Goal: Task Accomplishment & Management: Complete application form

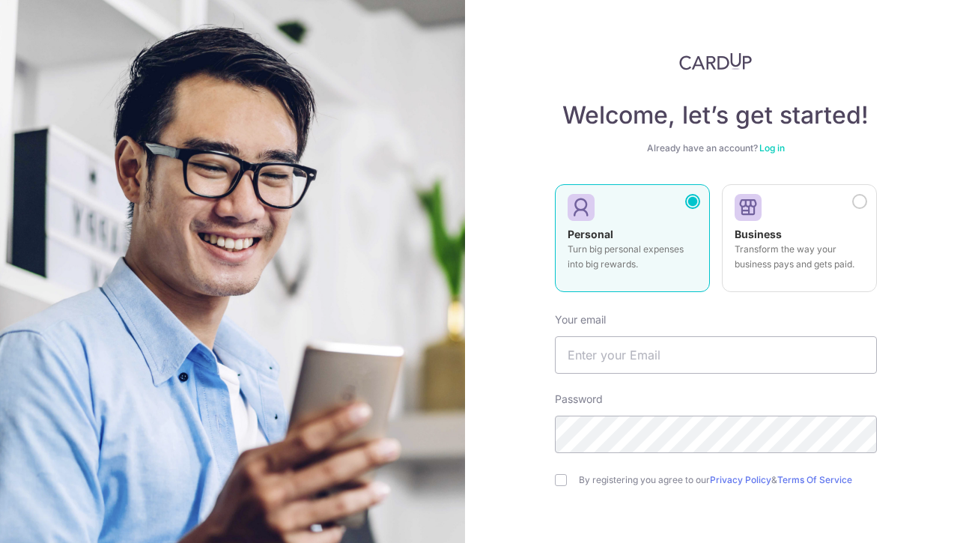
type input "prisciacia@gmail.com"
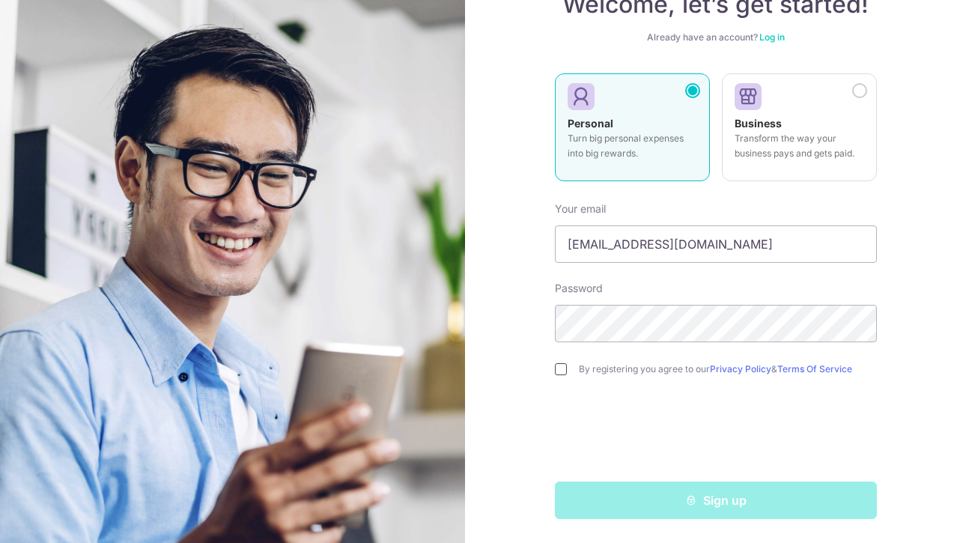
click at [559, 371] on input "checkbox" at bounding box center [561, 369] width 12 height 12
checkbox input "true"
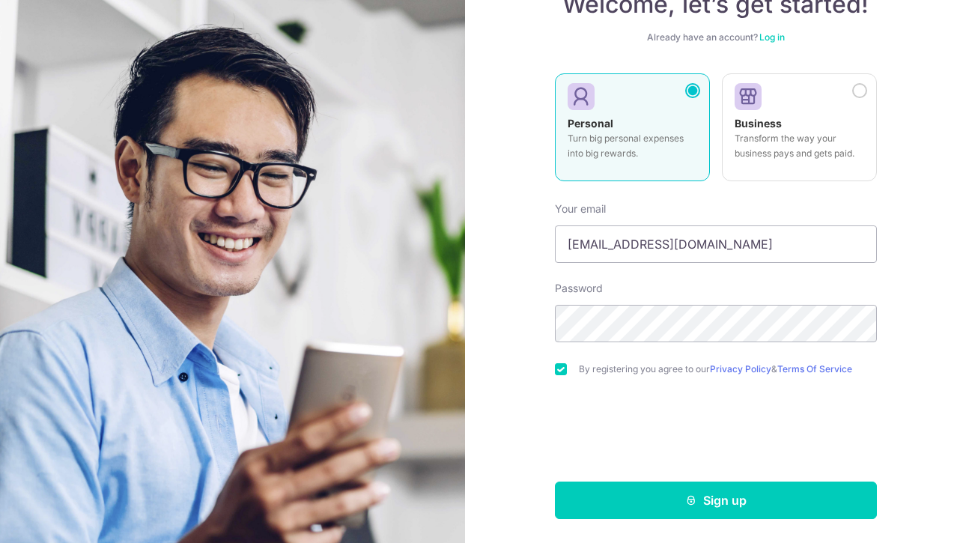
click at [652, 342] on form "Your email prisciacia@gmail.com Password By registering you agree to our Privac…" at bounding box center [716, 354] width 322 height 329
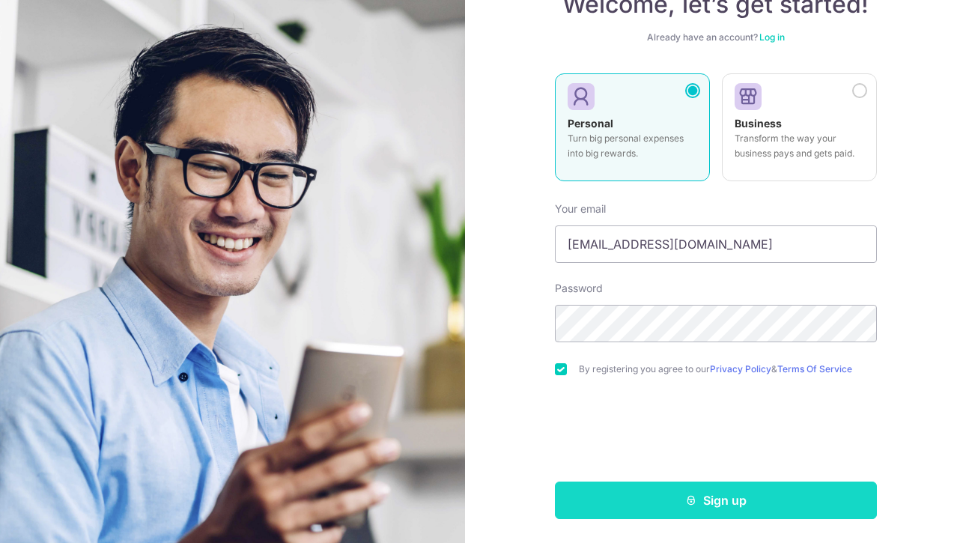
click at [707, 510] on button "Sign up" at bounding box center [716, 500] width 322 height 37
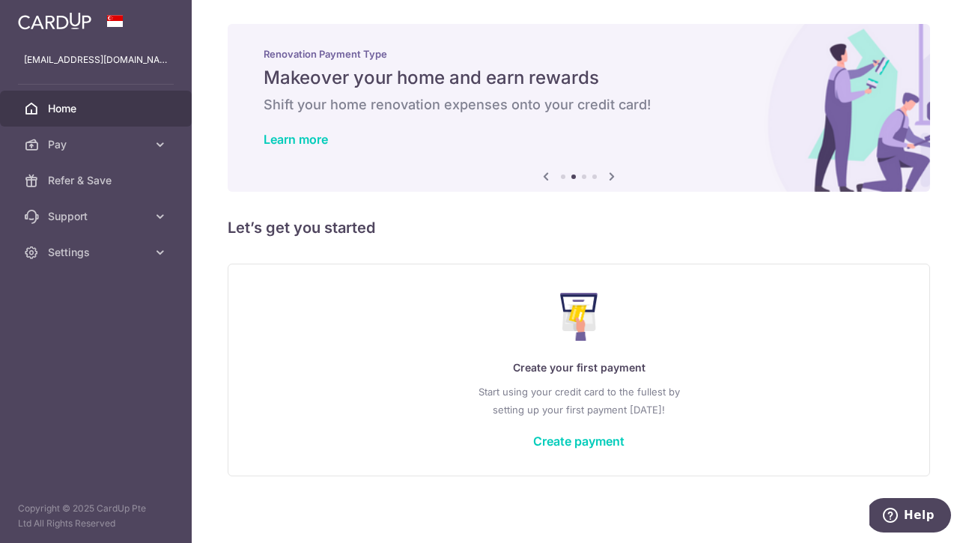
scroll to position [4, 0]
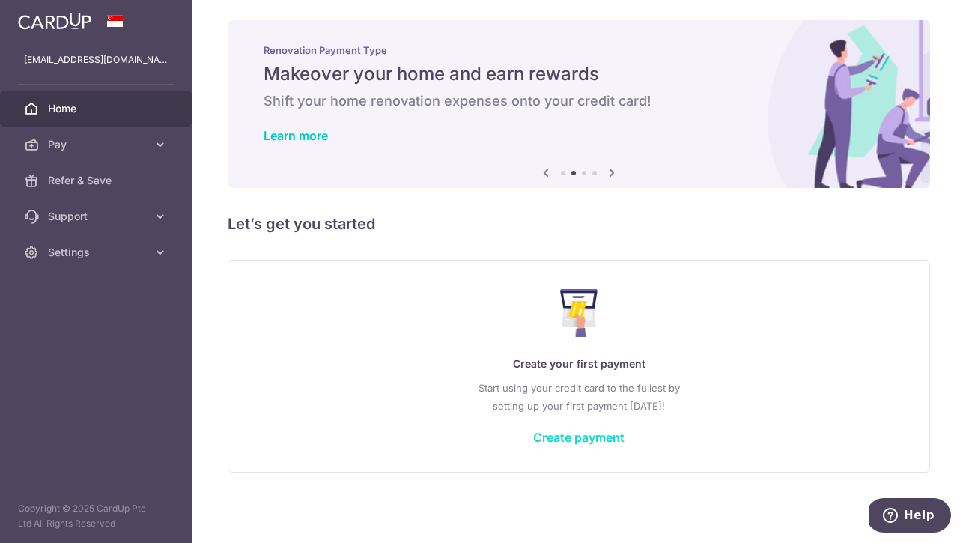
click at [550, 443] on link "Create payment" at bounding box center [578, 437] width 91 height 15
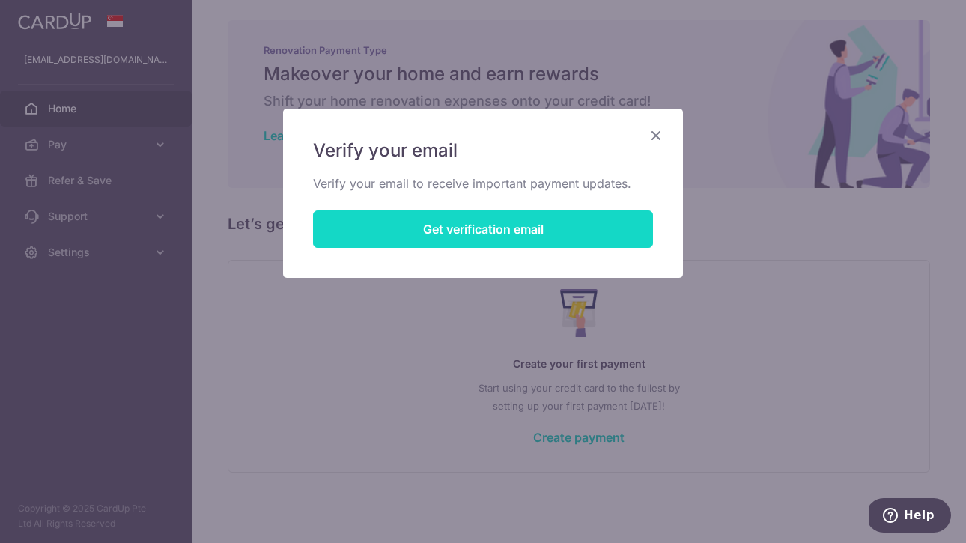
click at [491, 223] on button "Get verification email" at bounding box center [483, 229] width 340 height 37
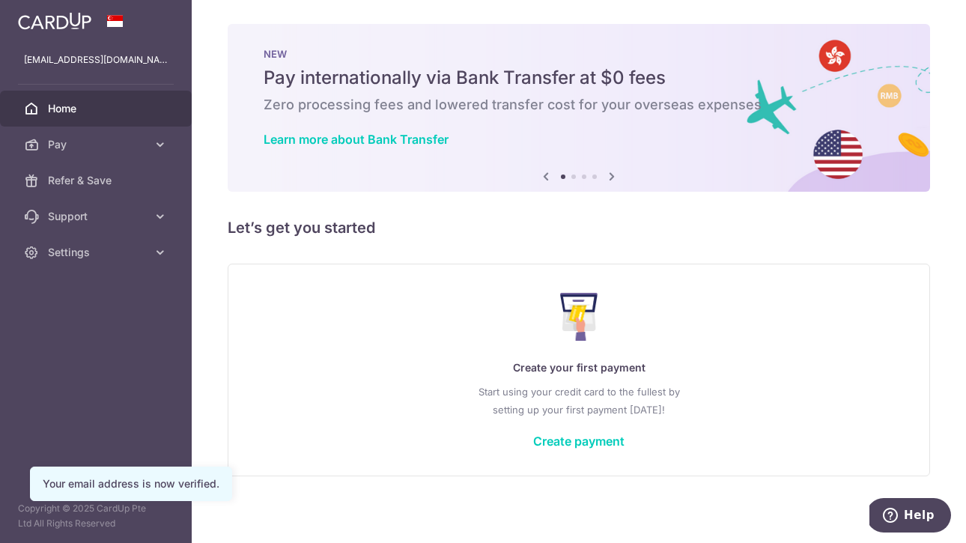
click at [611, 178] on icon at bounding box center [612, 176] width 18 height 19
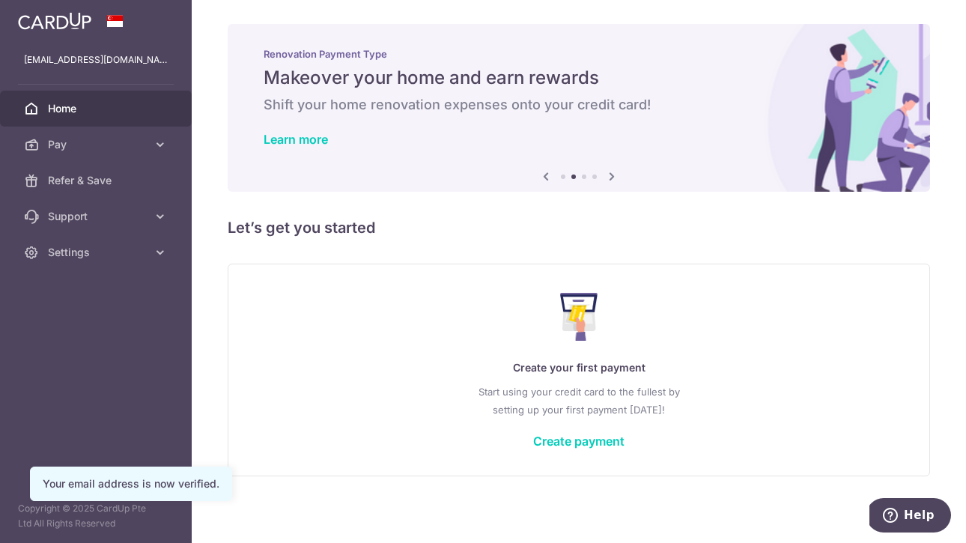
click at [611, 178] on icon at bounding box center [612, 176] width 18 height 19
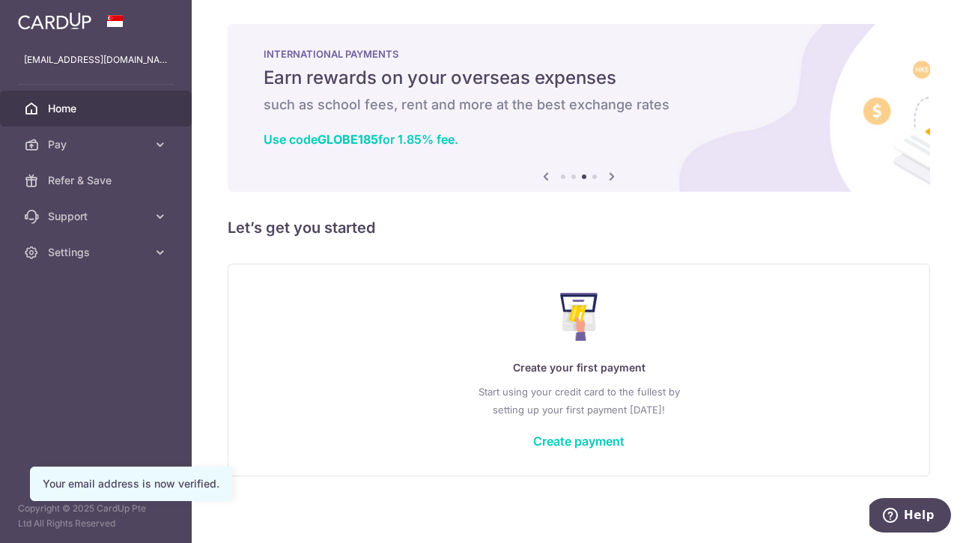
click at [611, 178] on icon at bounding box center [612, 176] width 18 height 19
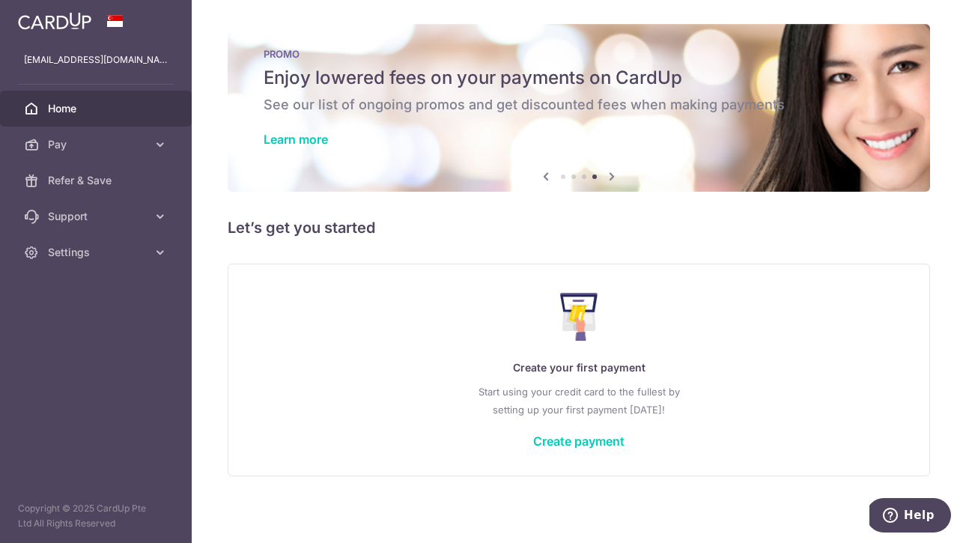
click at [611, 178] on icon at bounding box center [612, 176] width 18 height 19
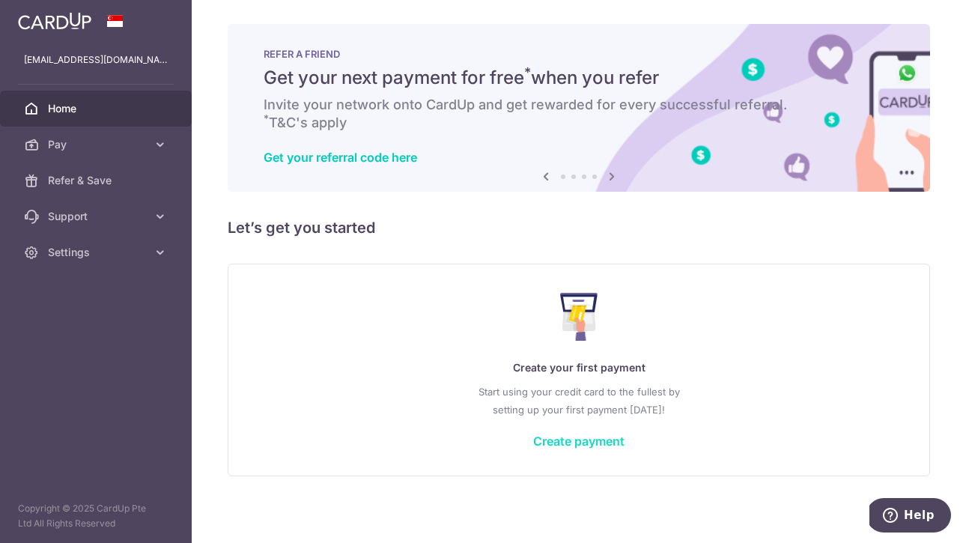
click at [582, 441] on link "Create payment" at bounding box center [578, 441] width 91 height 15
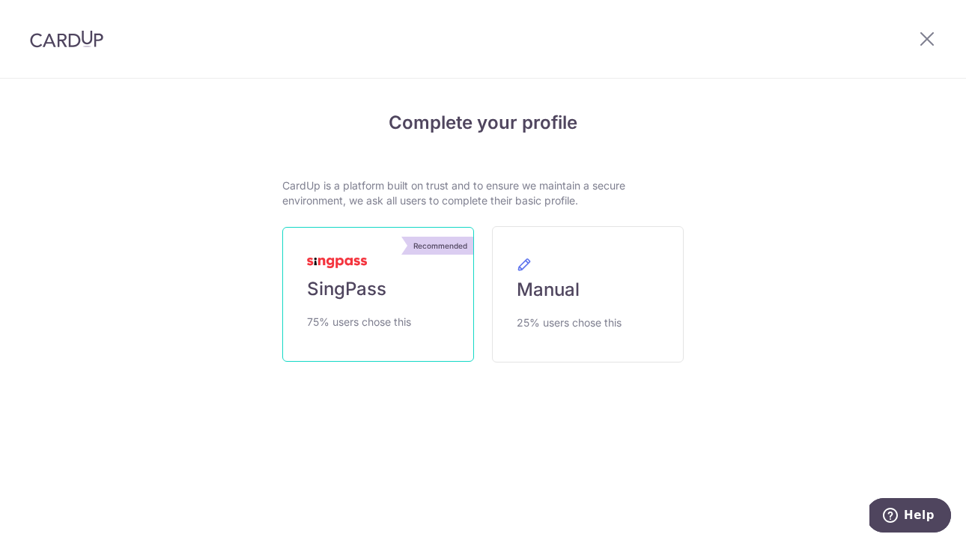
click at [353, 290] on span "SingPass" at bounding box center [346, 289] width 79 height 24
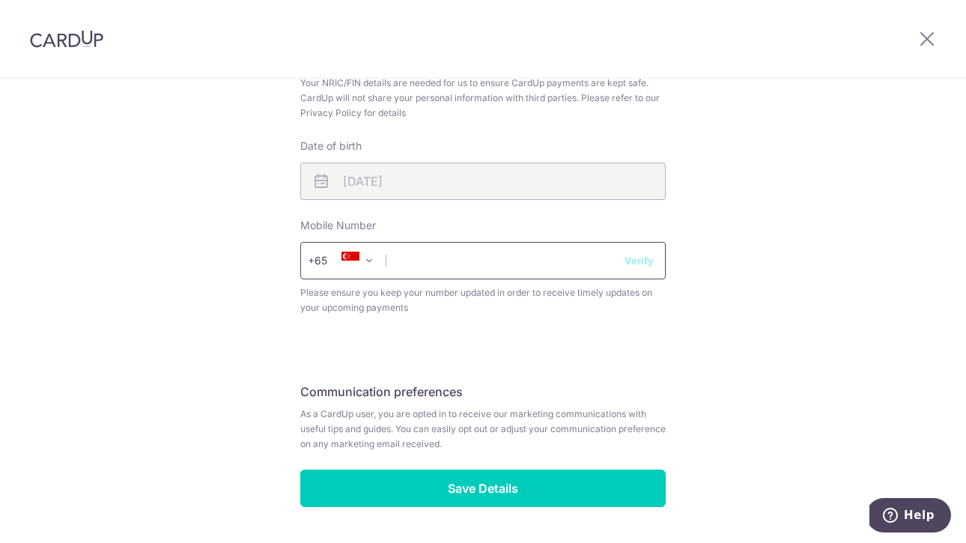
scroll to position [536, 0]
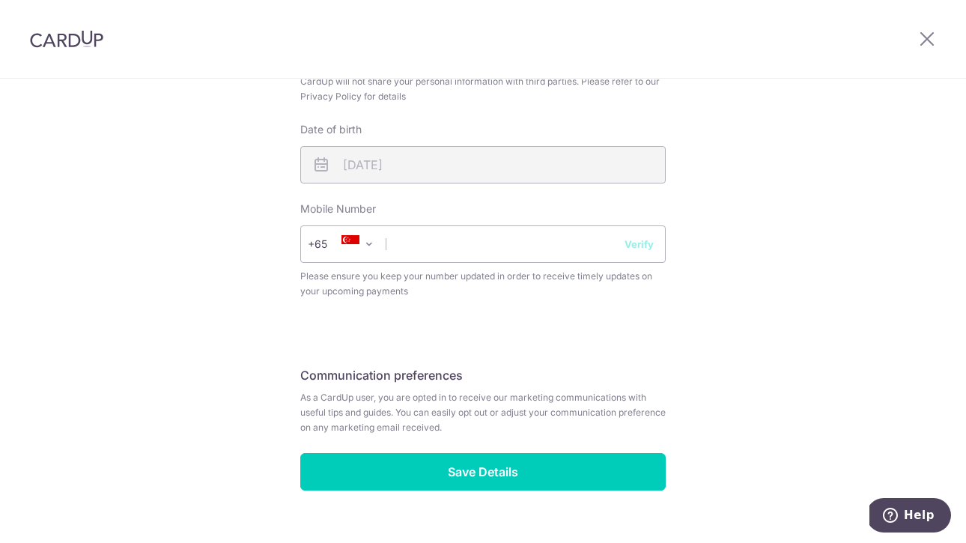
click at [371, 247] on span at bounding box center [369, 244] width 18 height 18
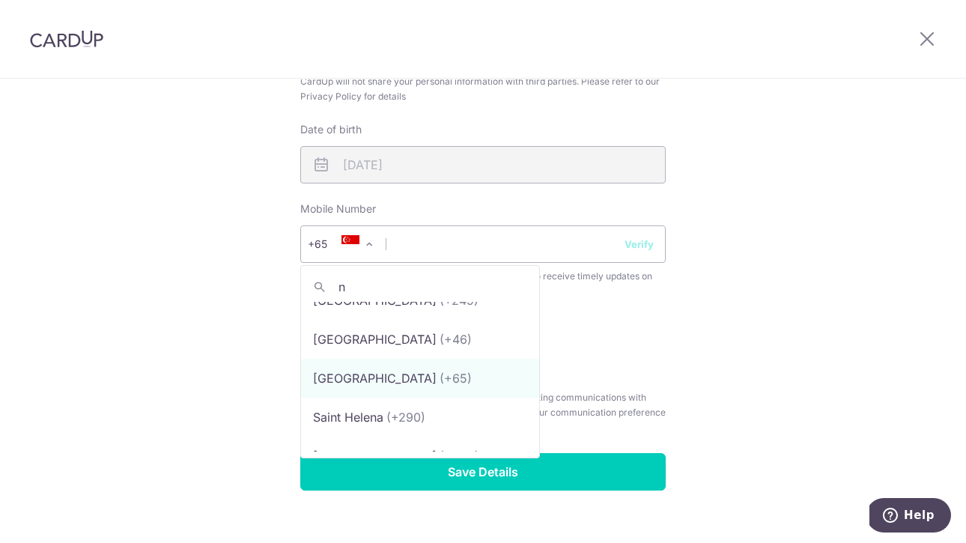
scroll to position [0, 0]
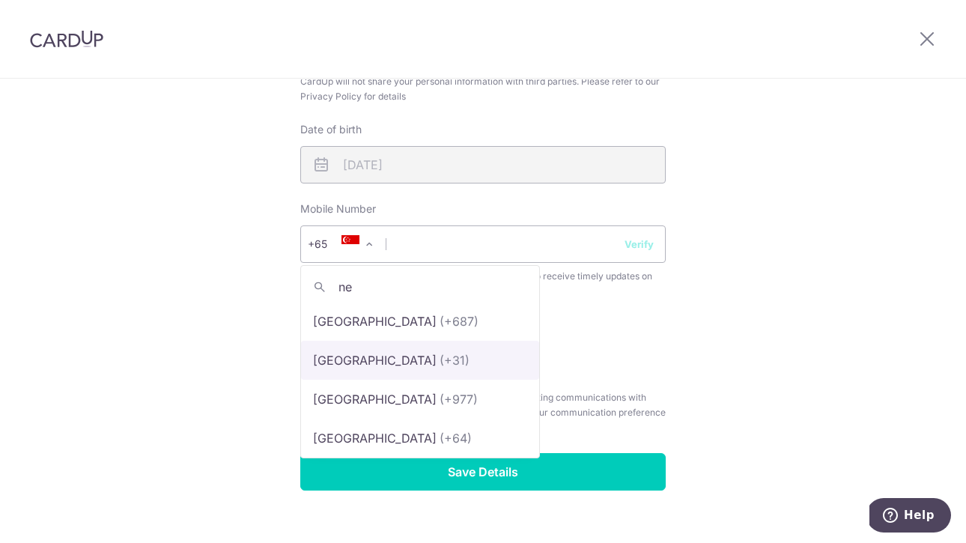
type input "new"
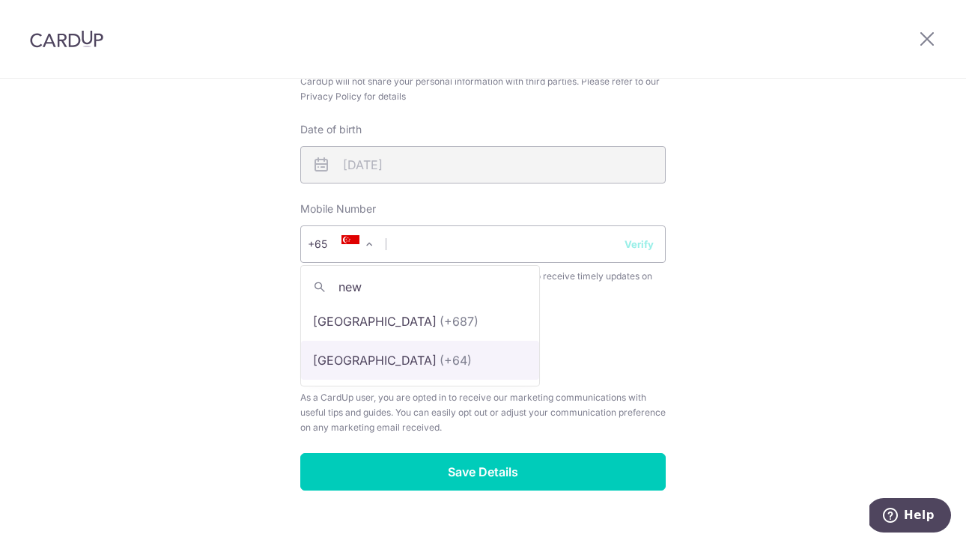
select select "172"
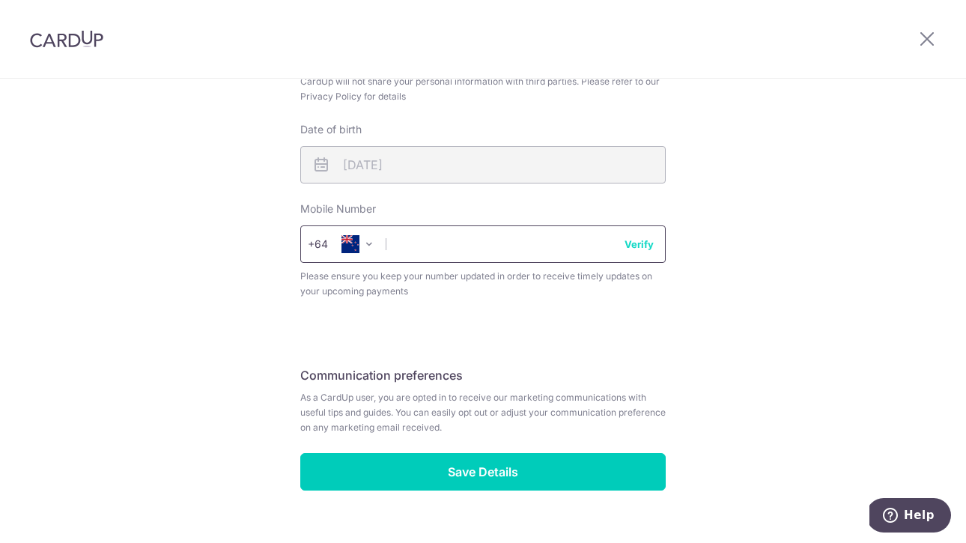
click at [451, 242] on input "text" at bounding box center [483, 243] width 366 height 37
type input "02102435248"
click at [639, 246] on button "Verify" at bounding box center [639, 244] width 29 height 15
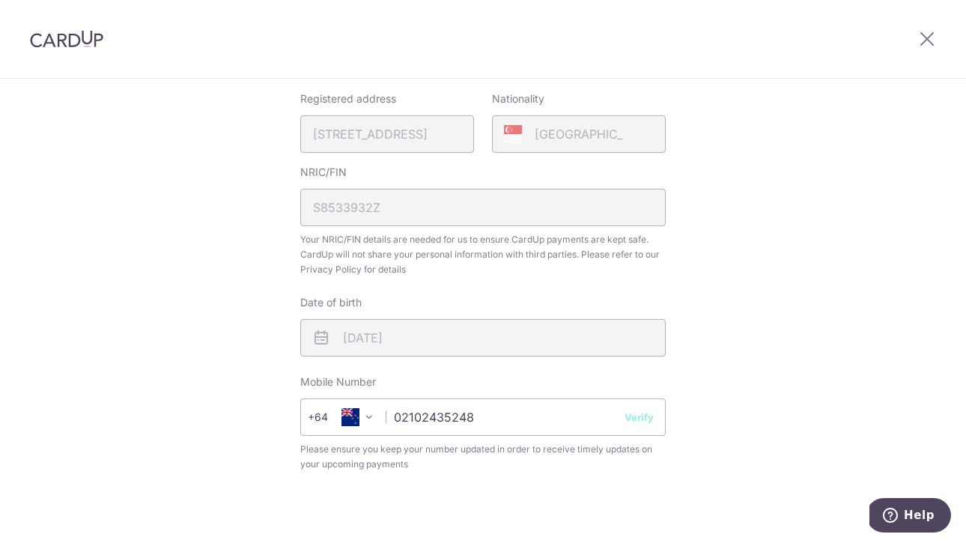
scroll to position [566, 0]
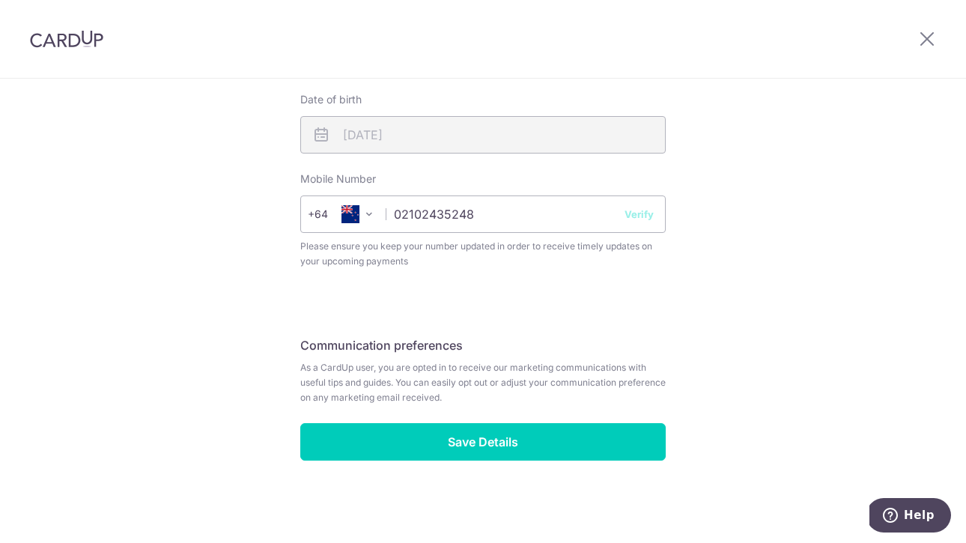
click at [636, 216] on button "Verify" at bounding box center [639, 214] width 29 height 15
click at [640, 213] on button "Verify" at bounding box center [639, 214] width 29 height 15
click at [641, 214] on button "Verify" at bounding box center [639, 214] width 29 height 15
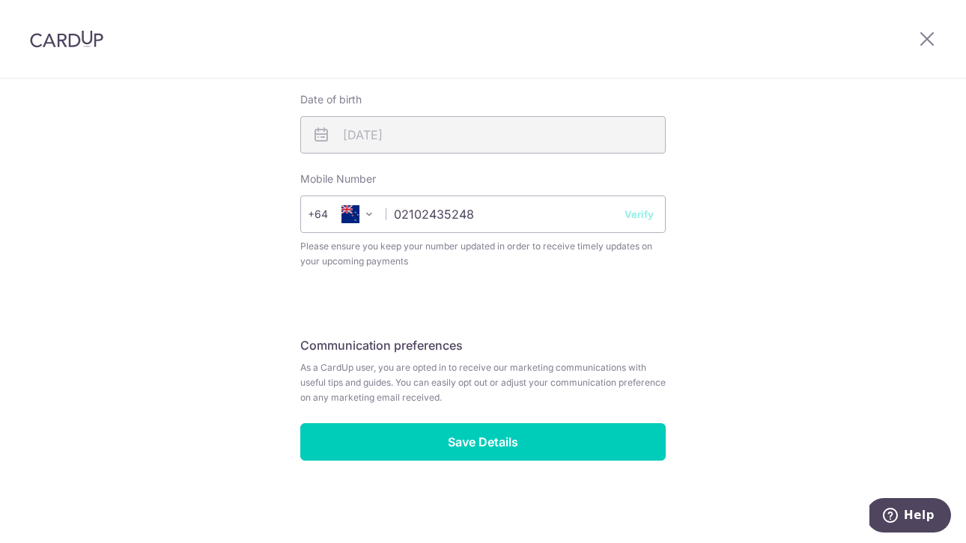
click at [641, 214] on button "Verify" at bounding box center [639, 214] width 29 height 15
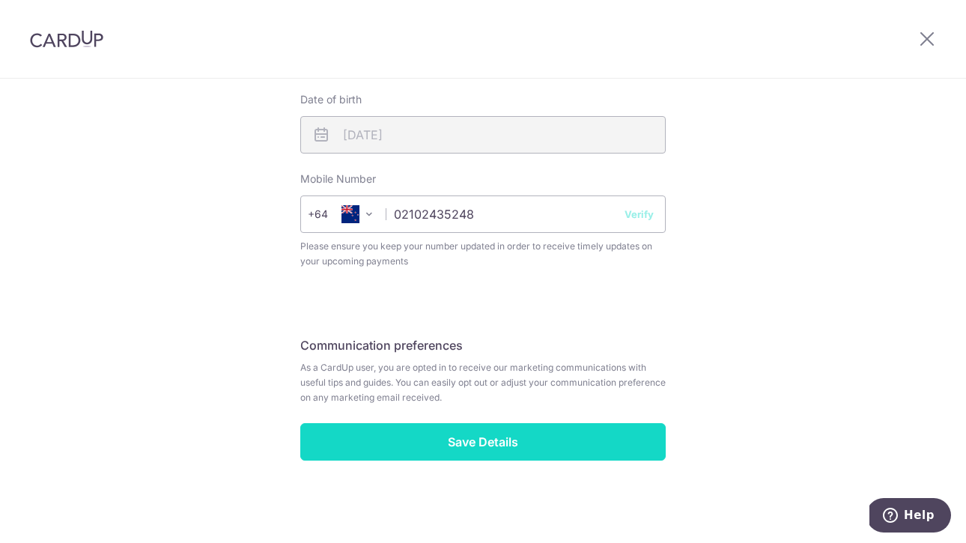
click at [501, 433] on input "Save Details" at bounding box center [483, 441] width 366 height 37
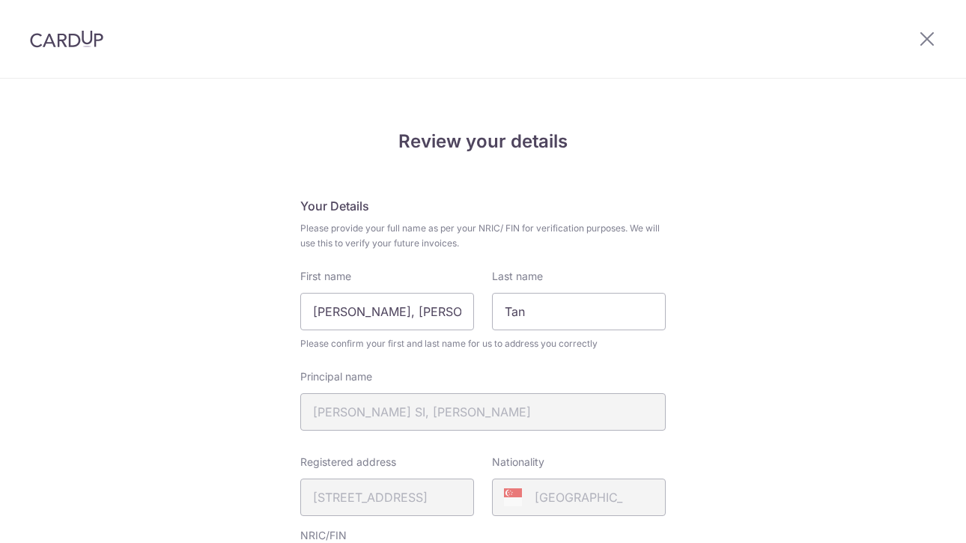
scroll to position [587, 0]
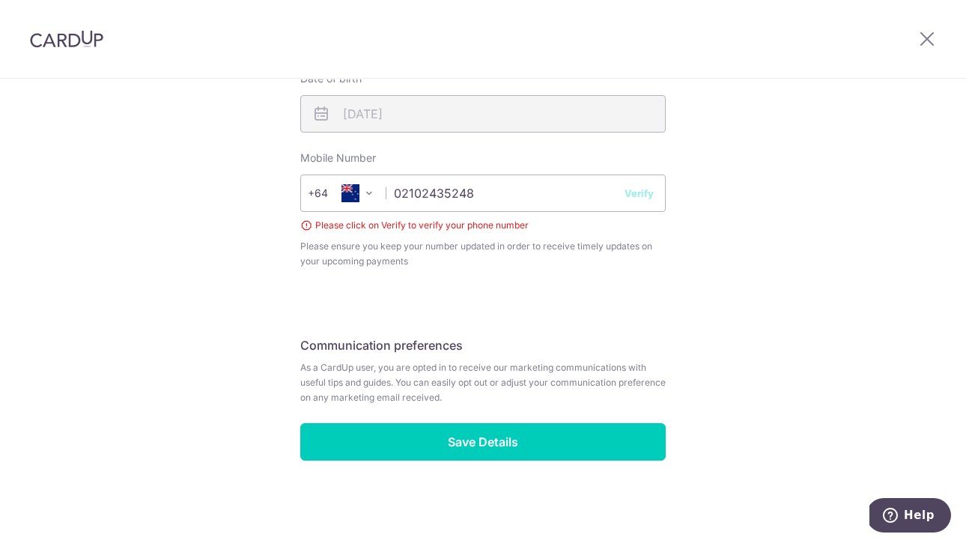
click at [638, 190] on button "Verify" at bounding box center [639, 193] width 29 height 15
click at [653, 194] on button "Verify" at bounding box center [639, 193] width 29 height 15
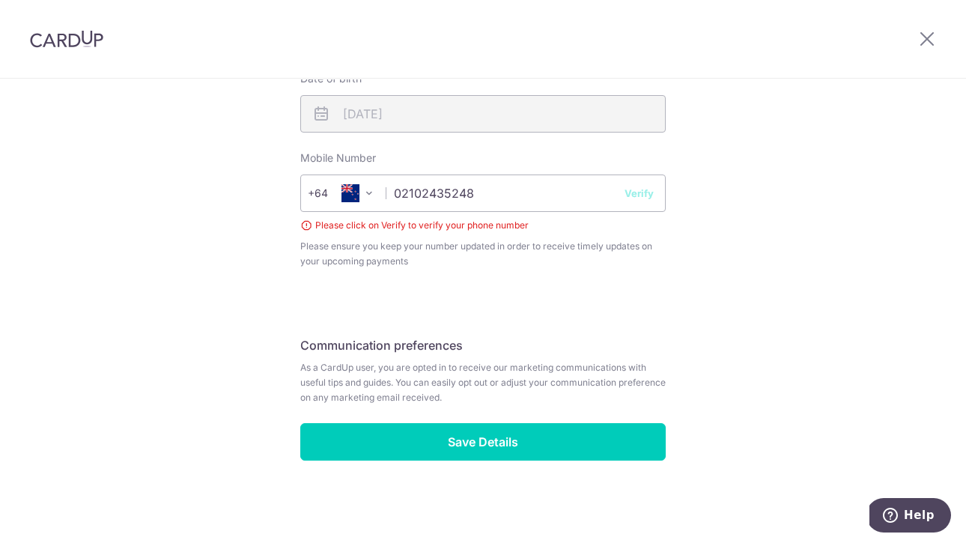
click at [653, 194] on button "Verify" at bounding box center [639, 193] width 29 height 15
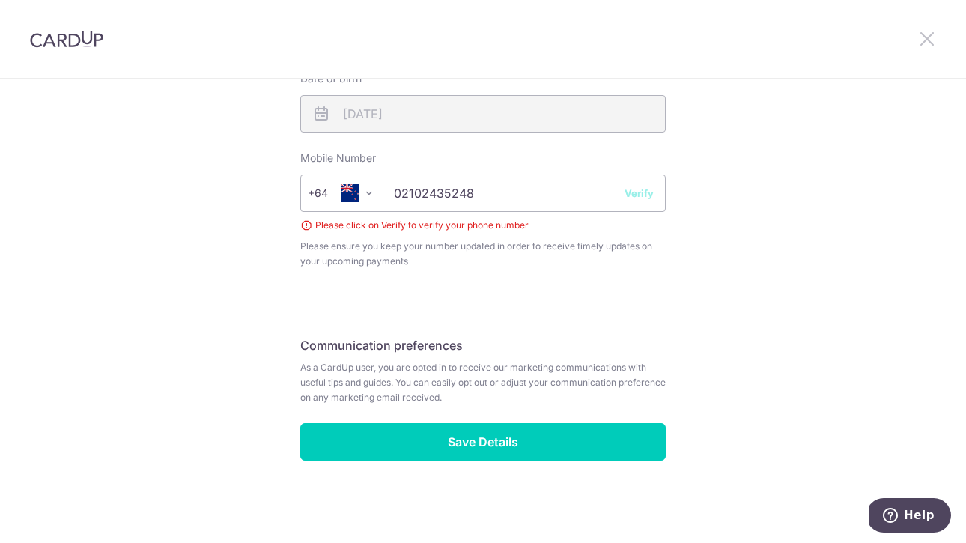
click at [924, 44] on icon at bounding box center [927, 38] width 18 height 19
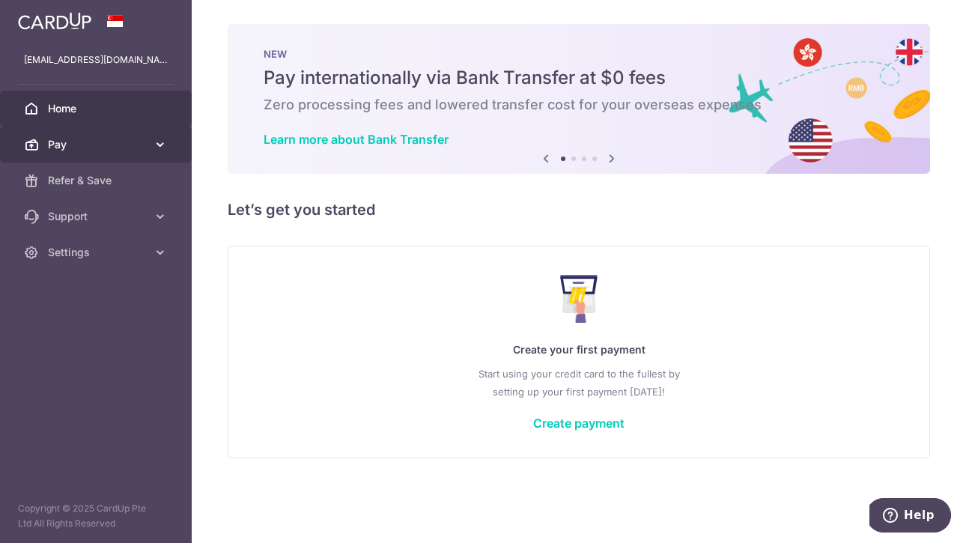
click at [100, 145] on span "Pay" at bounding box center [97, 144] width 99 height 15
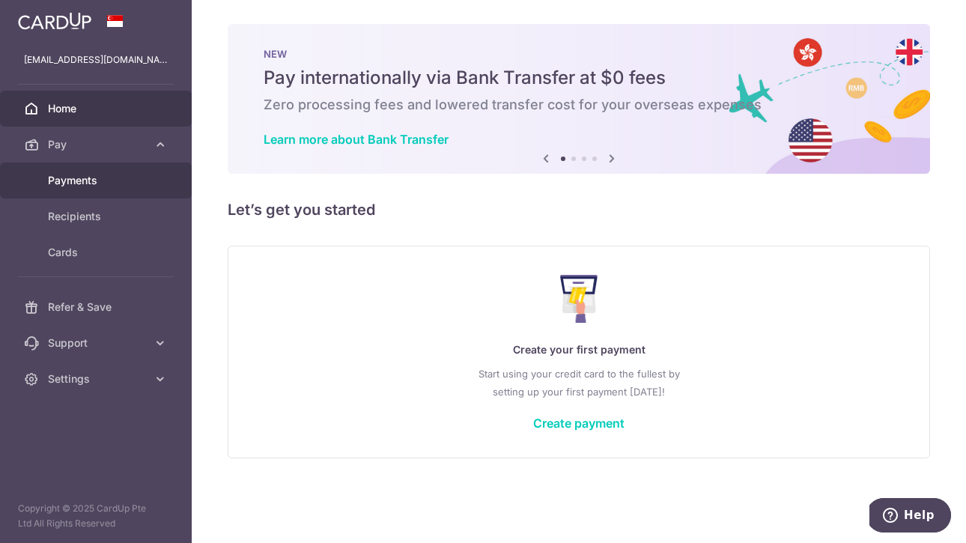
click at [100, 190] on link "Payments" at bounding box center [96, 181] width 192 height 36
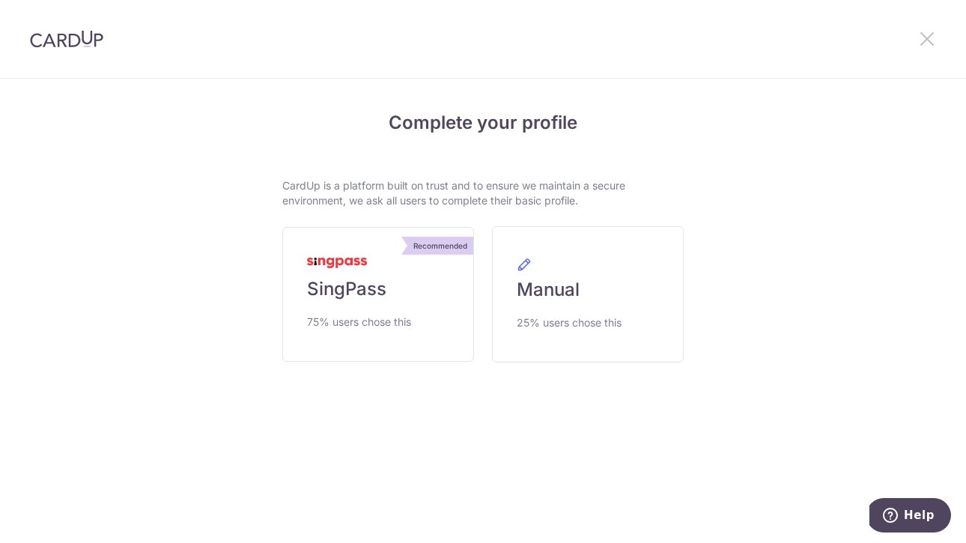
click at [924, 44] on icon at bounding box center [927, 38] width 18 height 19
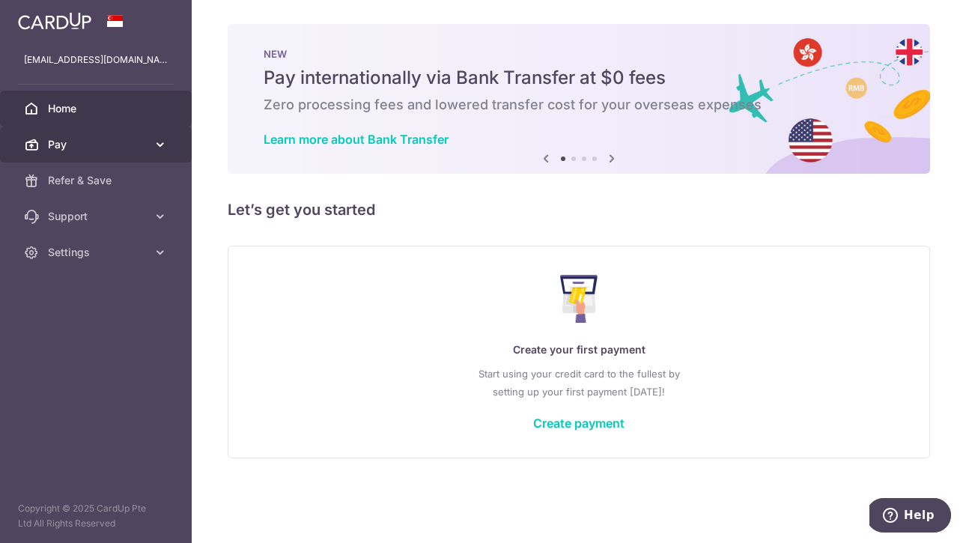
click at [89, 135] on link "Pay" at bounding box center [96, 145] width 192 height 36
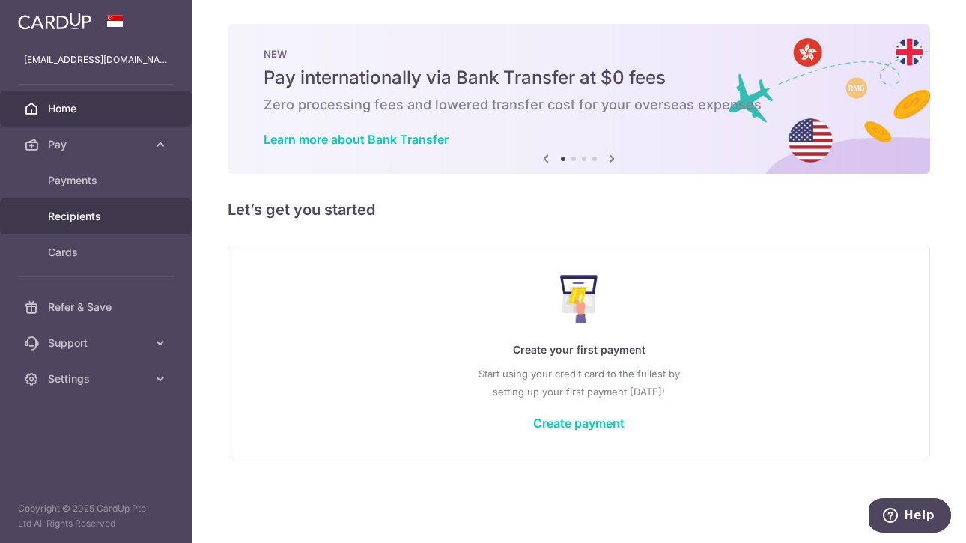
click at [111, 214] on span "Recipients" at bounding box center [97, 216] width 99 height 15
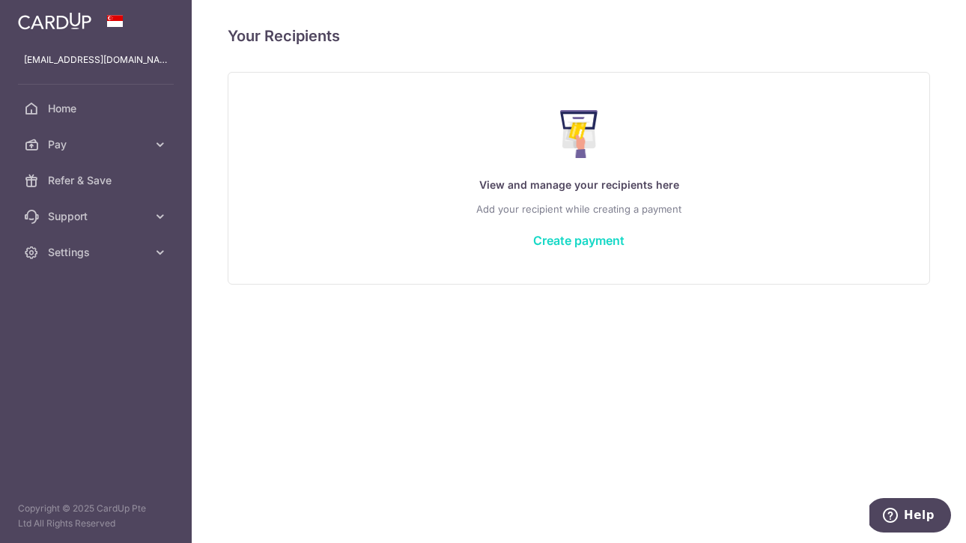
click at [568, 241] on link "Create payment" at bounding box center [578, 240] width 91 height 15
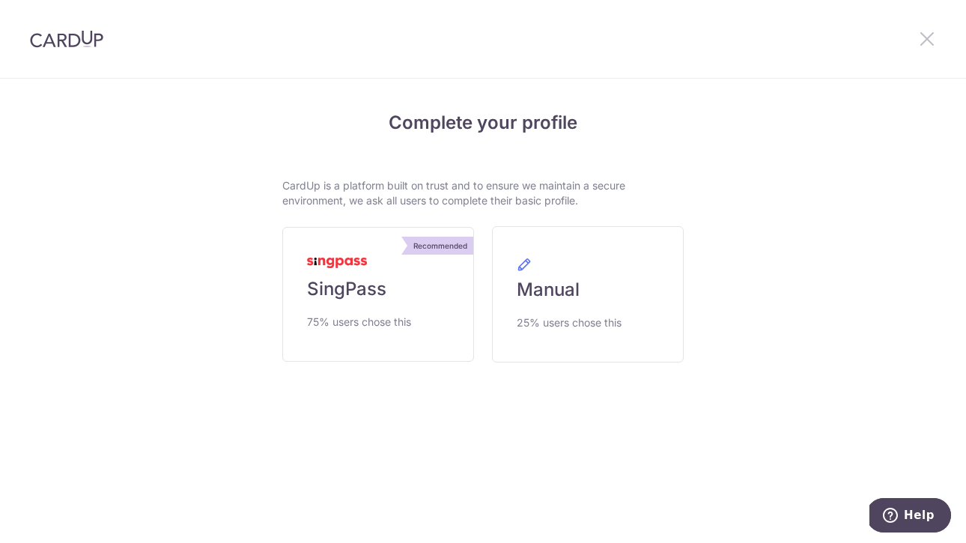
click at [926, 40] on icon at bounding box center [927, 38] width 18 height 19
